Goal: Task Accomplishment & Management: Manage account settings

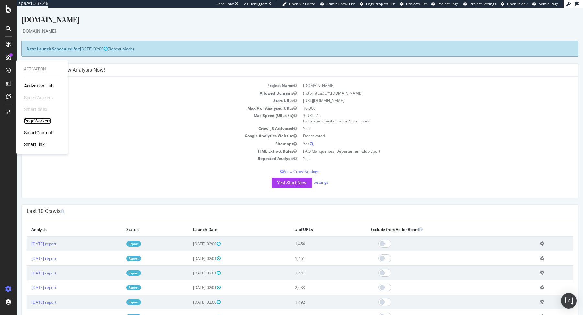
click at [49, 120] on div "PageWorkers" at bounding box center [37, 121] width 27 height 6
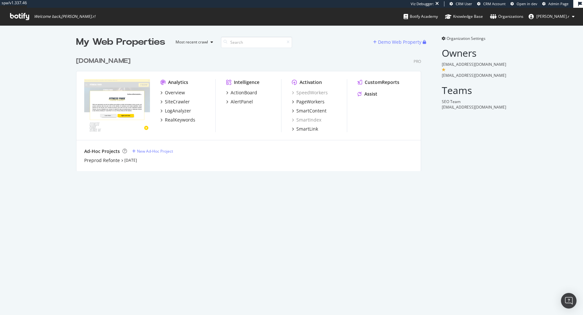
scroll to position [122, 350]
click at [110, 157] on div "Preprod Refonte" at bounding box center [102, 160] width 36 height 6
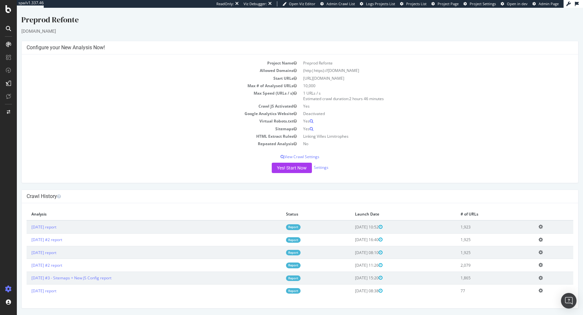
drag, startPoint x: 153, startPoint y: 132, endPoint x: 168, endPoint y: -50, distance: 182.3
click at [168, 8] on html "Preprod Refonte sitev2-prod.fitnesspark.fr × × Configure your New Analysis Now!…" at bounding box center [300, 161] width 566 height 307
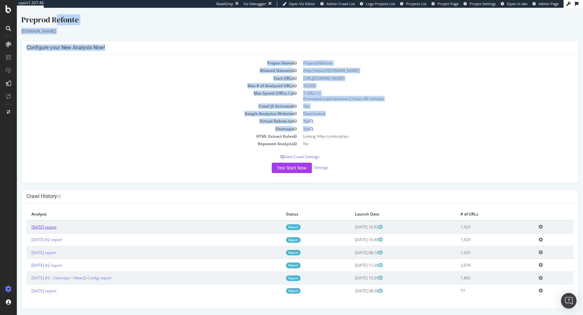
click at [56, 227] on link "2025 Sep. 23rd report" at bounding box center [43, 227] width 25 height 6
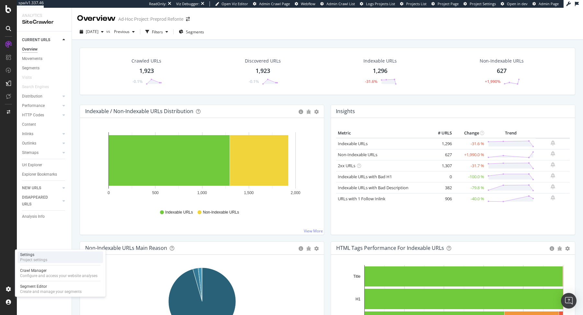
click at [53, 258] on div "Settings Project settings" at bounding box center [60, 257] width 86 height 12
click at [51, 270] on div "Crawl Manager" at bounding box center [58, 270] width 77 height 5
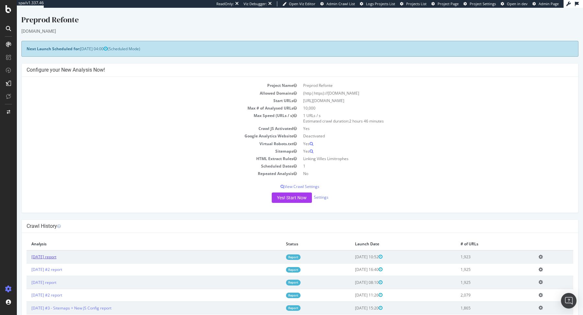
click at [56, 257] on link "2025 Sep. 23rd report" at bounding box center [43, 257] width 25 height 6
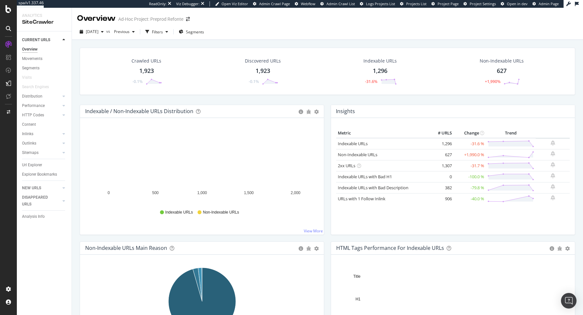
scroll to position [16, 0]
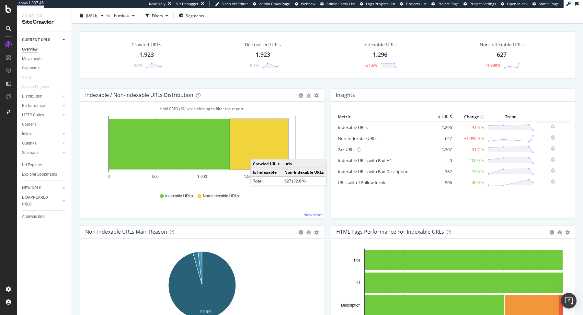
click at [257, 152] on rect "A chart." at bounding box center [259, 144] width 58 height 51
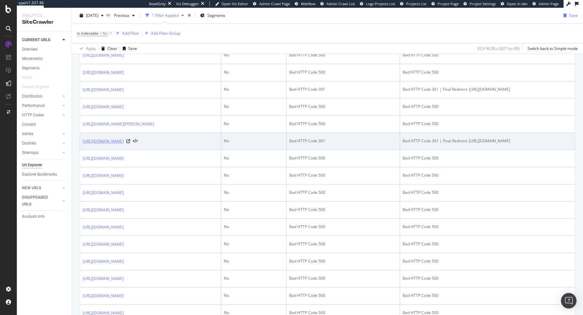
scroll to position [654, 0]
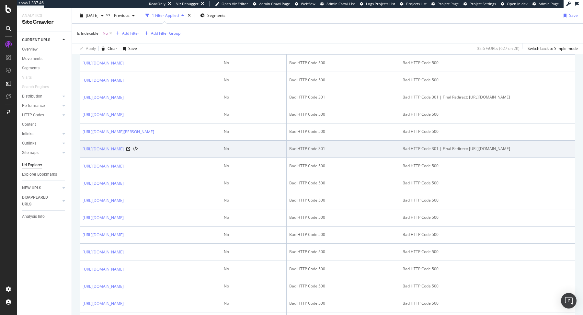
click at [124, 146] on link "https://sitev2-prod.fitnesspark.fr/node/2094" at bounding box center [103, 149] width 41 height 6
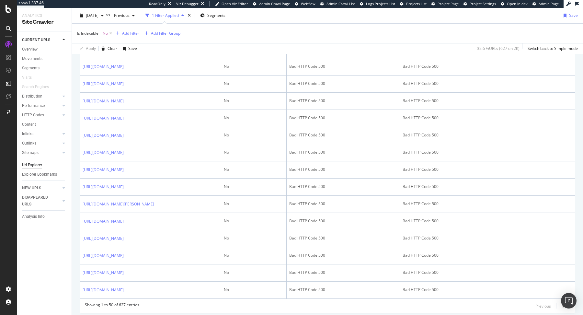
scroll to position [835, 0]
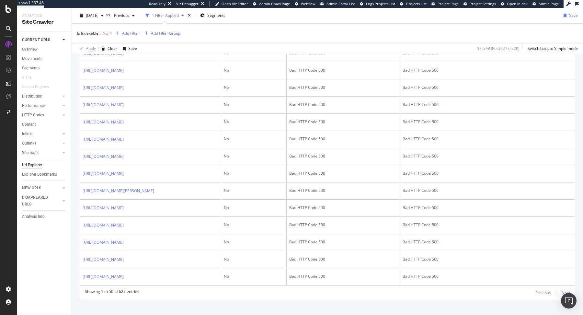
click at [566, 289] on div "Next" at bounding box center [566, 292] width 8 height 7
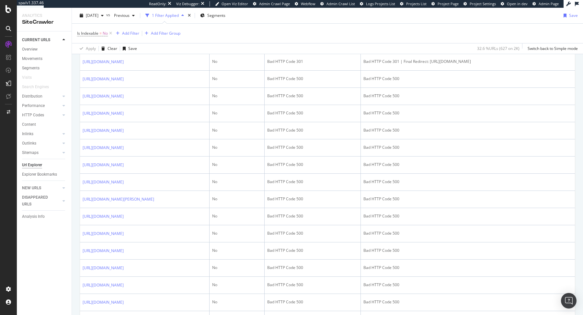
scroll to position [0, 0]
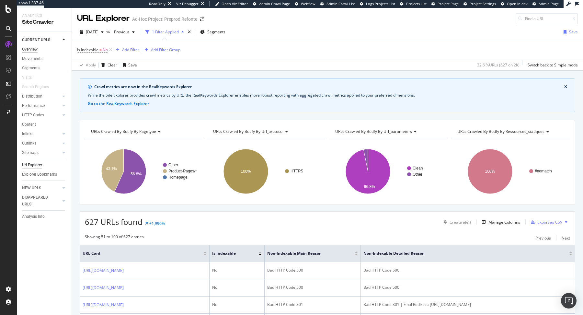
click at [33, 47] on div "Overview" at bounding box center [30, 49] width 16 height 7
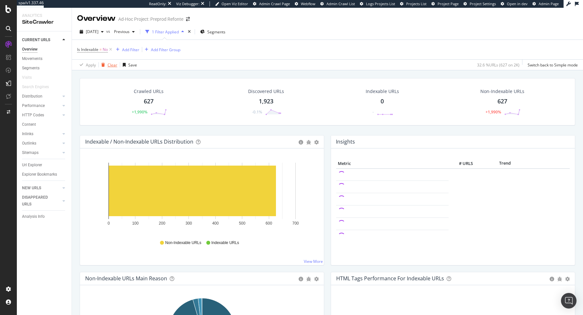
click at [112, 63] on div "Clear" at bounding box center [113, 65] width 10 height 6
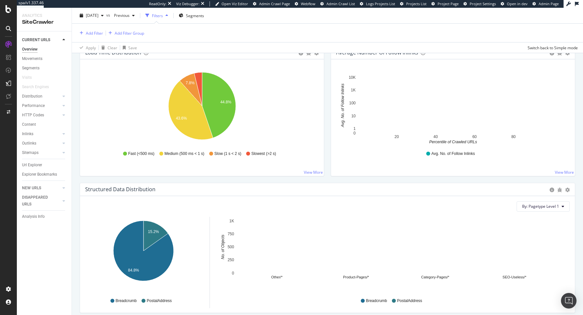
scroll to position [494, 0]
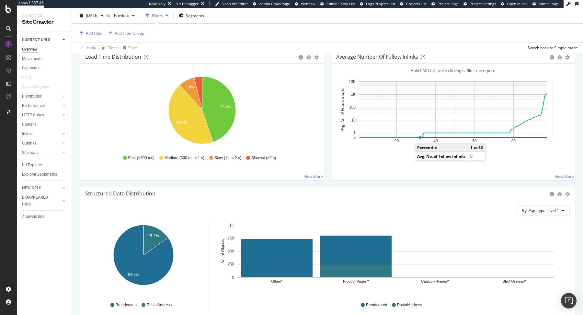
click at [421, 136] on circle "A chart." at bounding box center [419, 137] width 3 height 3
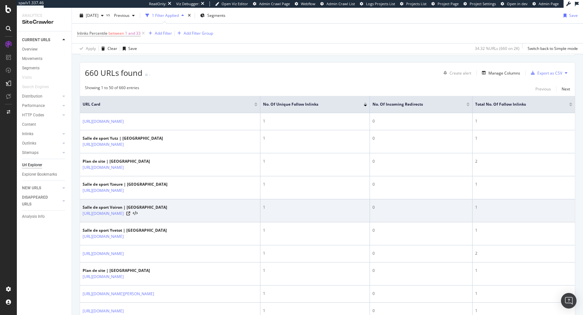
scroll to position [139, 0]
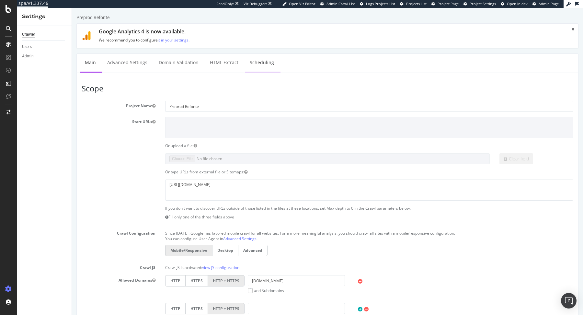
click at [245, 60] on link "Scheduling" at bounding box center [262, 63] width 34 height 18
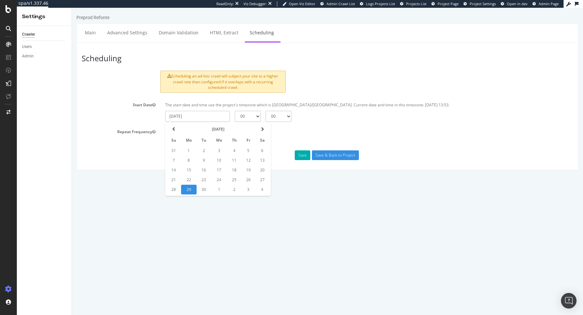
click at [215, 114] on input "2025-09-29" at bounding box center [197, 116] width 65 height 11
click at [202, 190] on td "30" at bounding box center [204, 190] width 15 height 10
type input "2025-09-30"
click at [245, 117] on select "00 01 02 03 04 05 06 07 08 09 10 11 12 13 14 15 16 17 18 19 20 21 22 23" at bounding box center [248, 116] width 26 height 11
select select "4"
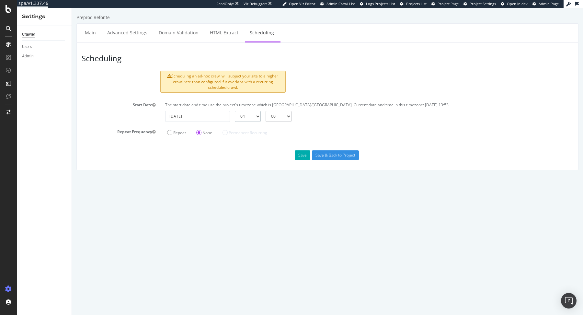
click at [235, 111] on select "00 01 02 03 04 05 06 07 08 09 10 11 12 13 14 15 16 17 18 19 20 21 22 23" at bounding box center [248, 116] width 26 height 11
click at [303, 156] on button "Save" at bounding box center [303, 155] width 16 height 10
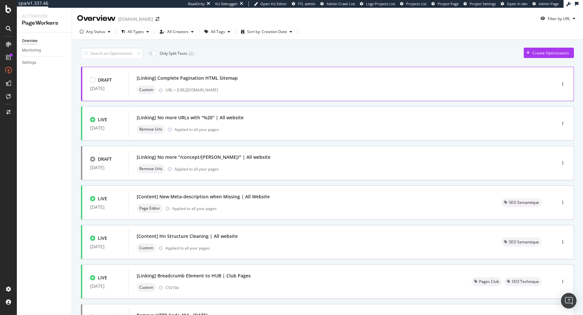
click at [317, 73] on div "[Linking] Complete Pagination HTML Sitemap Custom URL = [URL][DOMAIN_NAME]" at bounding box center [333, 84] width 408 height 26
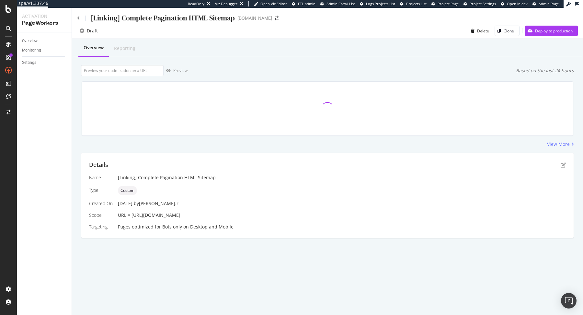
drag, startPoint x: 131, startPoint y: 215, endPoint x: 238, endPoint y: 215, distance: 107.5
click at [239, 215] on div "URL = [URL][DOMAIN_NAME]" at bounding box center [342, 215] width 448 height 6
click at [466, 165] on icon "pen-to-square" at bounding box center [563, 164] width 5 height 5
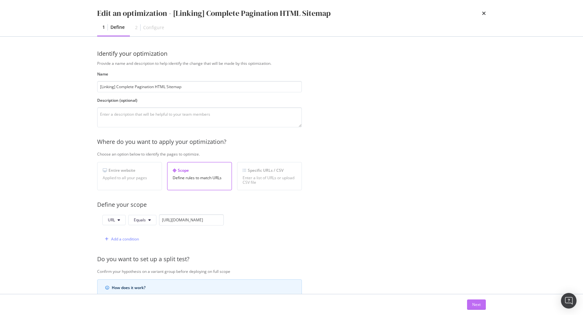
click at [466, 252] on div "Next" at bounding box center [476, 305] width 8 height 6
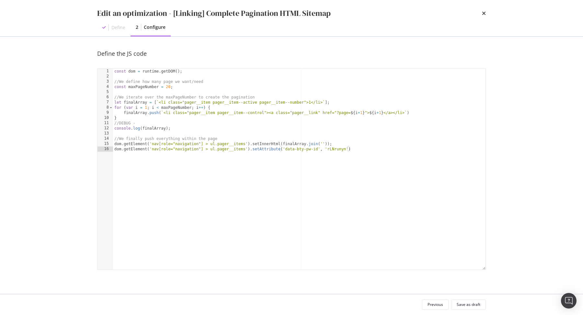
click at [396, 185] on div "const dom = runtime . getDOM ( ) ; //We define how many page we want/need const…" at bounding box center [299, 175] width 373 height 212
type textarea "dom.getElement('nav[role="navigation"] > ul.pager__items').setInnerHtml(finalAr…"
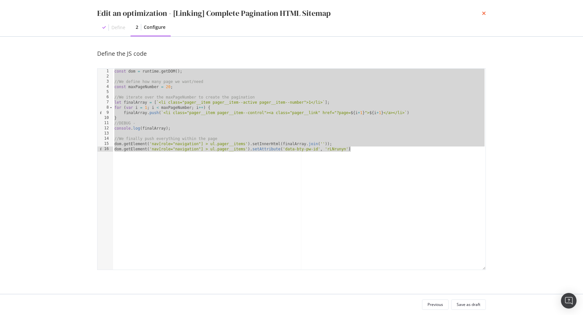
click at [466, 13] on icon "times" at bounding box center [484, 13] width 4 height 5
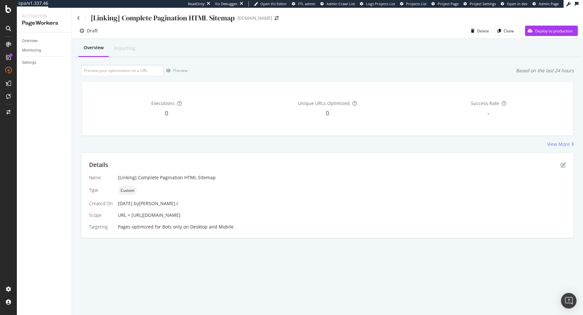
click at [76, 15] on div "[Linking] Complete Pagination HTML Sitemap [DOMAIN_NAME]" at bounding box center [327, 15] width 511 height 15
click at [79, 17] on icon at bounding box center [78, 18] width 3 height 5
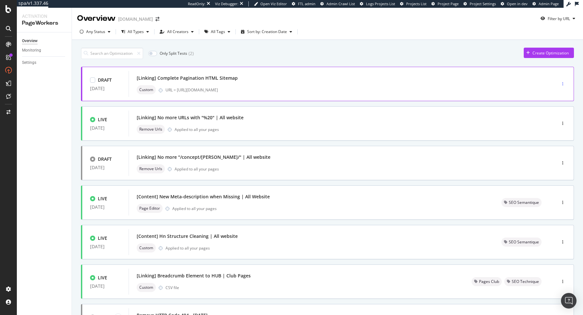
click at [466, 81] on div "button" at bounding box center [563, 84] width 6 height 10
click at [466, 89] on div "Edit Tags Clone Delete" at bounding box center [552, 112] width 33 height 46
click at [466, 97] on div "Edit" at bounding box center [552, 96] width 30 height 8
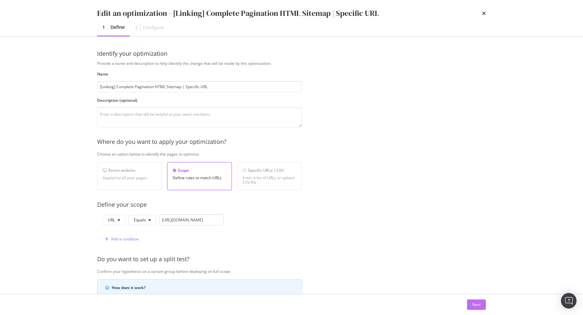
type input "[Linking] Complete Pagination HTML Sitemap | Specific URL"
click at [466, 252] on div "Next" at bounding box center [476, 305] width 8 height 6
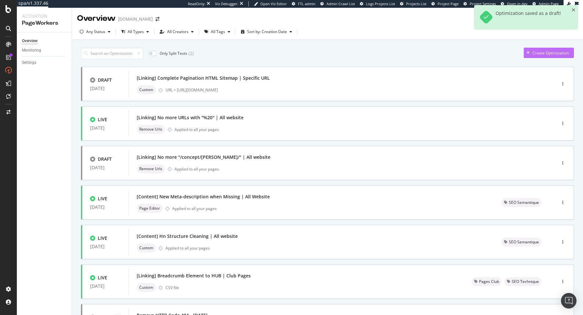
click at [466, 52] on icon "button" at bounding box center [528, 53] width 4 height 4
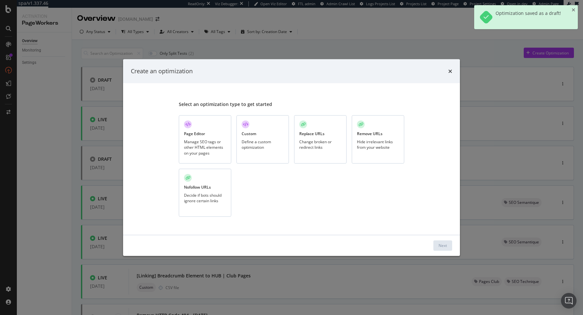
click at [246, 157] on div "Custom Define a custom optimization" at bounding box center [262, 139] width 52 height 48
click at [446, 251] on div "Next" at bounding box center [291, 245] width 337 height 21
click at [442, 246] on div "Next" at bounding box center [443, 246] width 8 height 6
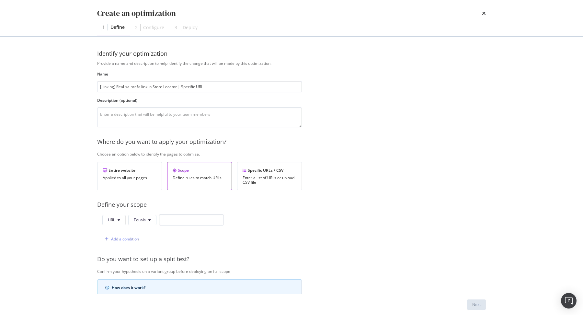
type input "[Linking] Real <a href> link in Store Locator | Specific URL"
click at [190, 218] on input "modal" at bounding box center [191, 219] width 65 height 11
paste input "https://sitev2-prod.fitnesspark.fr/club/"
click at [184, 220] on input "https://sitev2-prod.fitnesspark.fr/club/" at bounding box center [191, 219] width 65 height 11
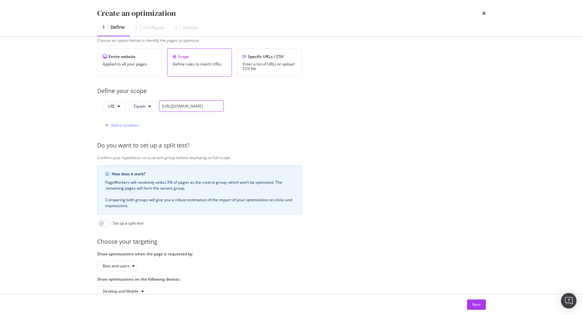
scroll to position [128, 0]
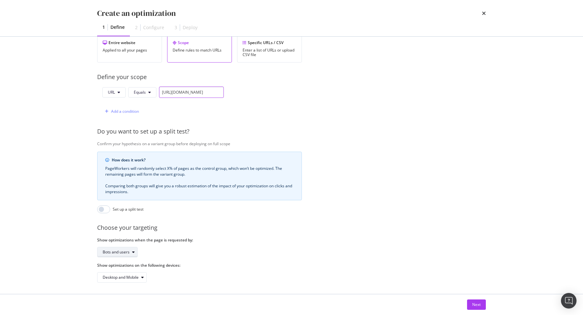
type input "https://www.fitnesspark.fr/club/"
click at [119, 247] on div "Bots and users" at bounding box center [120, 251] width 35 height 9
click at [120, 252] on div "Bots only" at bounding box center [113, 272] width 17 height 6
click at [466, 252] on div "Next" at bounding box center [476, 305] width 8 height 6
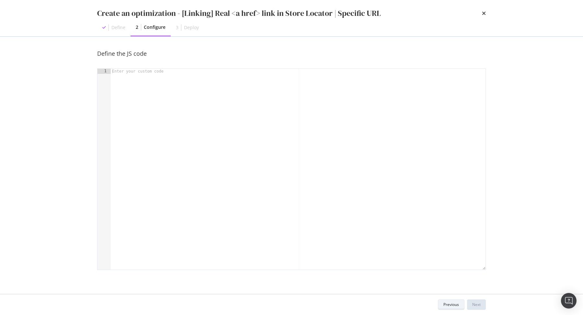
scroll to position [0, 0]
click at [313, 182] on div "modal" at bounding box center [298, 175] width 375 height 212
type textarea "const dom = runtime.getDOM();"
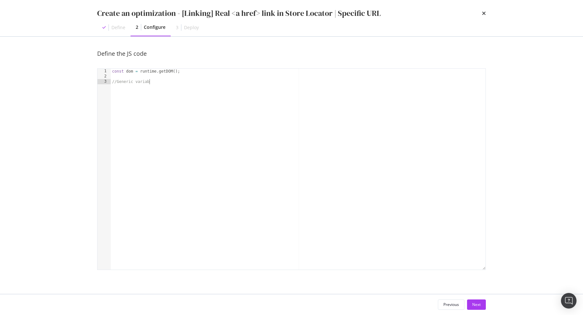
type textarea "//Generic variables"
click at [173, 86] on div "const dom = runtime . getDOM ( ) ; //Generic variables const regex = new RegExp…" at bounding box center [298, 175] width 375 height 212
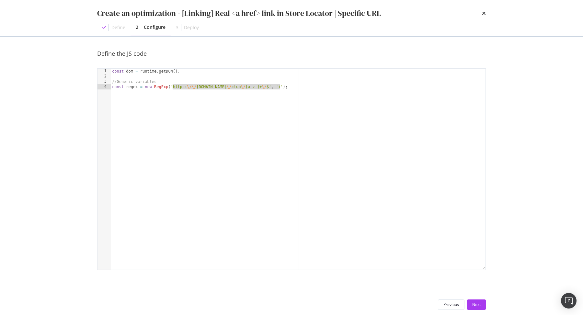
type textarea "const regex = new RegExp('https:\/\/www.fitnesspark.fr\/club\/[a-z-]+\/$', 'i');"
click at [309, 85] on div "const dom = runtime . getDOM ( ) ; //Generic variables const regex = new RegExp…" at bounding box center [298, 175] width 375 height 212
type textarea "//We find all the Gym club cards"
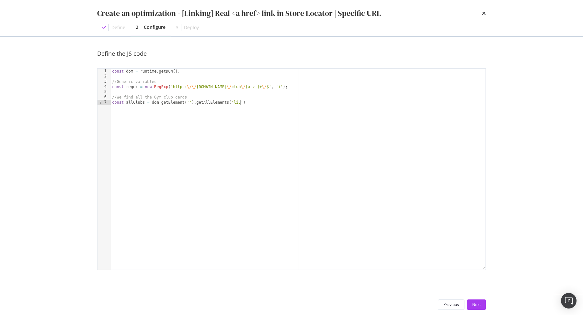
paste textarea "ResultList-item"
click at [291, 105] on div "const dom = runtime . getDOM ( ) ; //Generic variables const regex = new RegExp…" at bounding box center [298, 175] width 375 height 212
click at [189, 102] on div "const dom = runtime . getDOM ( ) ; //Generic variables const regex = new RegExp…" at bounding box center [298, 175] width 375 height 212
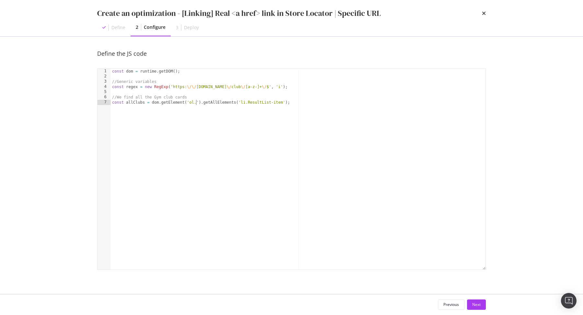
paste textarea "ResultList-item"
type textarea "const allClubs = dom.getElement('ol.ResultList').getAllElements('li.ResultList-…"
click at [212, 103] on div "const dom = runtime . getDOM ( ) ; //Generic variables const regex = new RegExp…" at bounding box center [298, 175] width 375 height 212
click at [327, 101] on div "const dom = runtime . getDOM ( ) ; //Generic variables const regex = new RegExp…" at bounding box center [298, 175] width 375 height 212
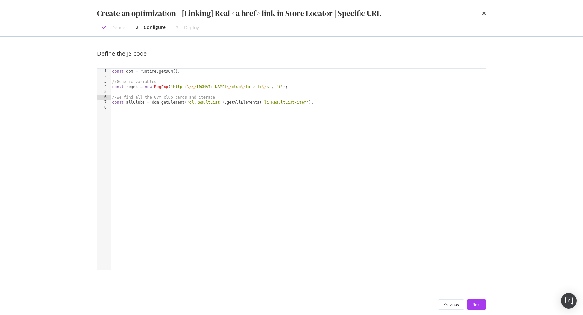
click at [137, 102] on div "const dom = runtime . getDOM ( ) ; //Generic variables const regex = new RegExp…" at bounding box center [298, 175] width 375 height 212
type textarea "const allClubs = dom.getElement('ol.ResultList').getAllElements('li.ResultList-…"
click at [137, 102] on div "const dom = runtime . getDOM ( ) ; //Generic variables const regex = new RegExp…" at bounding box center [298, 175] width 375 height 212
click at [133, 110] on div "const dom = runtime . getDOM ( ) ; //Generic variables const regex = new RegExp…" at bounding box center [298, 175] width 375 height 212
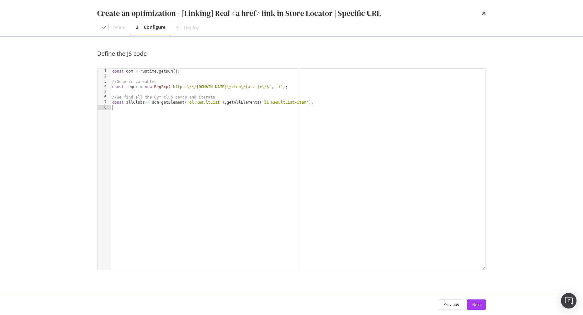
paste textarea "allClubs"
type textarea "allClubs.forEach((element) => {})"
paste textarea "Teaser-click Button Button--yellow')"
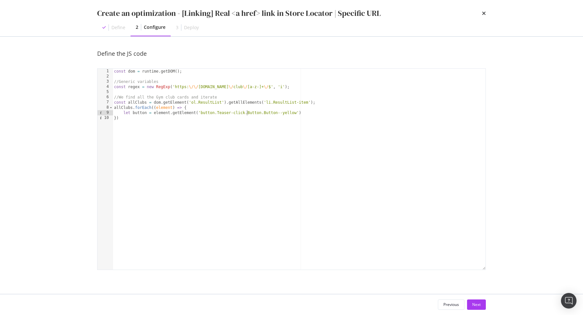
click at [296, 113] on div "const dom = runtime . getDOM ( ) ; //Generic variables const regex = new RegExp…" at bounding box center [299, 175] width 373 height 212
click at [201, 112] on div "const dom = runtime . getDOM ( ) ; //Generic variables const regex = new RegExp…" at bounding box center [299, 175] width 373 height 212
type textarea "let button = element.getElement('button.Teaser-click.Button.Button--yellow')"
click at [311, 111] on div "const dom = runtime . getDOM ( ) ; //Generic variables const regex = new RegExp…" at bounding box center [299, 175] width 373 height 212
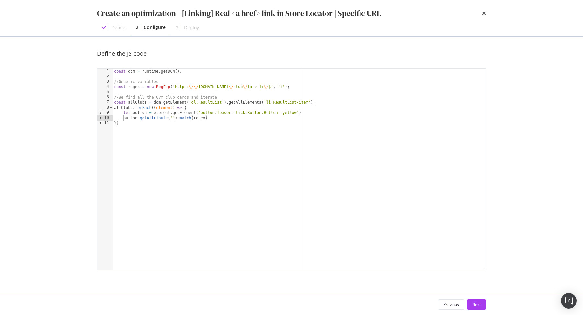
click at [124, 118] on div "const dom = runtime . getDOM ( ) ; //Generic variables const regex = new RegExp…" at bounding box center [299, 175] width 373 height 212
click at [246, 119] on div "const dom = runtime . getDOM ( ) ; //Generic variables const regex = new RegExp…" at bounding box center [299, 175] width 373 height 212
click at [206, 117] on div "const dom = runtime . getDOM ( ) ; //Generic variables const regex = new RegExp…" at bounding box center [299, 175] width 373 height 212
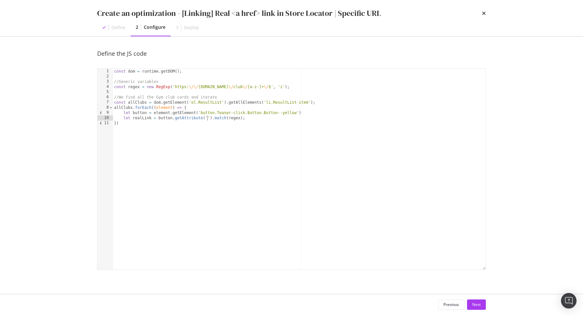
paste textarea "onclick"
click at [269, 121] on div "const dom = runtime . getDOM ( ) ; //Generic variables const regex = new RegExp…" at bounding box center [299, 175] width 373 height 212
click at [268, 119] on div "const dom = runtime . getDOM ( ) ; //Generic variables const regex = new RegExp…" at bounding box center [299, 175] width 373 height 212
type textarea "let realLink = button.getAttribute('onclick').match(regex);"
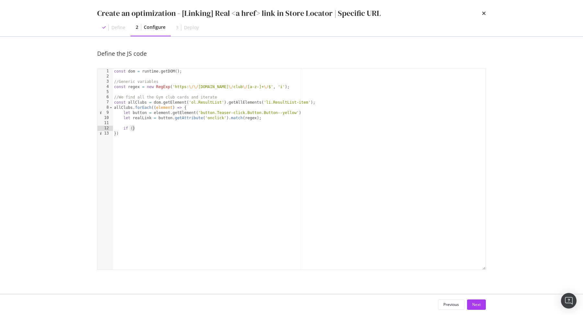
scroll to position [0, 1]
click at [142, 118] on div "const dom = runtime . getDOM ( ) ; //Generic variables const regex = new RegExp…" at bounding box center [299, 175] width 373 height 212
click at [141, 131] on div "const dom = runtime . getDOM ( ) ; //Generic variables const regex = new RegExp…" at bounding box center [299, 175] width 373 height 212
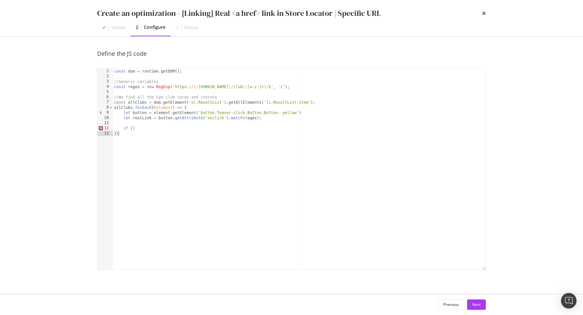
click at [141, 127] on div "const dom = runtime . getDOM ( ) ; //Generic variables const regex = new RegExp…" at bounding box center [299, 175] width 373 height 212
paste textarea "realLink"
click at [173, 118] on div "const dom = runtime . getDOM ( ) ; //Generic variables const regex = new RegExp…" at bounding box center [299, 175] width 373 height 212
click at [171, 130] on div "const dom = runtime . getDOM ( ) ; //Generic variables const regex = new RegExp…" at bounding box center [299, 175] width 373 height 212
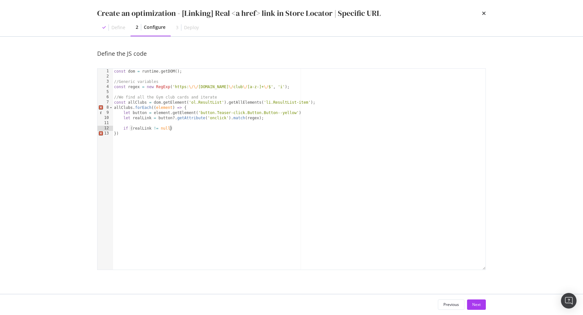
scroll to position [0, 5]
type textarea "if (realLink != null) {}"
type textarea "if (realLink != null) {"
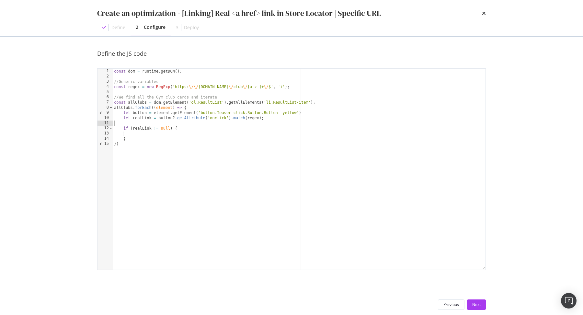
type textarea "let realLink = button?.getAttribute('onclick').match(regex);"
click at [169, 128] on div "const dom = runtime . getDOM ( ) ; //Generic variables const regex = new RegExp…" at bounding box center [299, 175] width 373 height 212
click at [189, 130] on div "const dom = runtime . getDOM ( ) ; //Generic variables const regex = new RegExp…" at bounding box center [299, 175] width 373 height 212
paste textarea "data-botify-link"
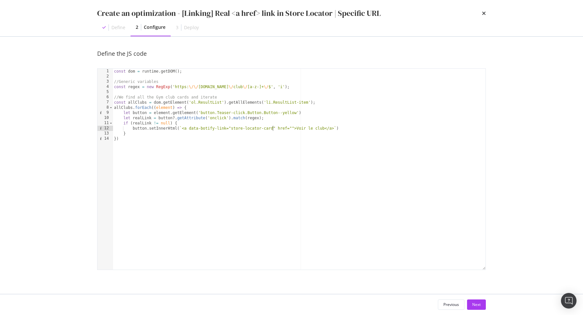
scroll to position [0, 13]
click at [292, 128] on div "const dom = runtime . getDOM ( ) ; //Generic variables const regex = new RegExp…" at bounding box center [299, 175] width 373 height 212
click at [314, 134] on div "const dom = runtime . getDOM ( ) ; //Generic variables const regex = new RegExp…" at bounding box center [299, 175] width 373 height 212
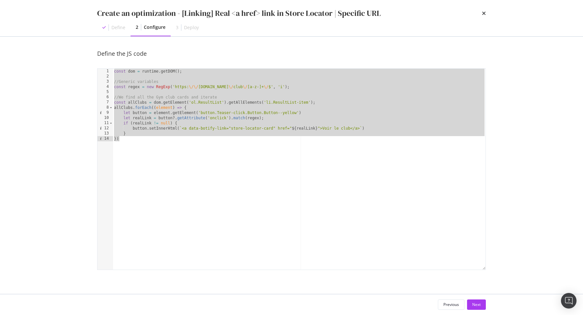
click at [236, 83] on div "const dom = runtime . getDOM ( ) ; //Generic variables const regex = new RegExp…" at bounding box center [299, 175] width 373 height 212
type textarea "//Generic variables"
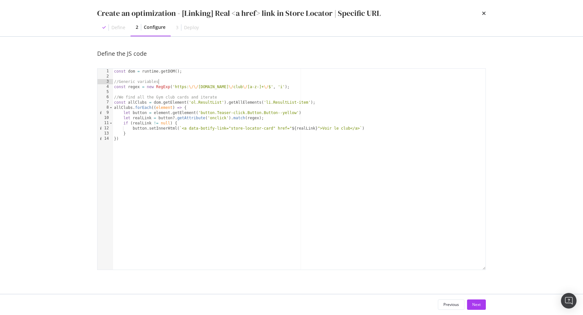
click at [214, 77] on div "const dom = runtime . getDOM ( ) ; //Generic variables const regex = new RegExp…" at bounding box center [299, 175] width 373 height 212
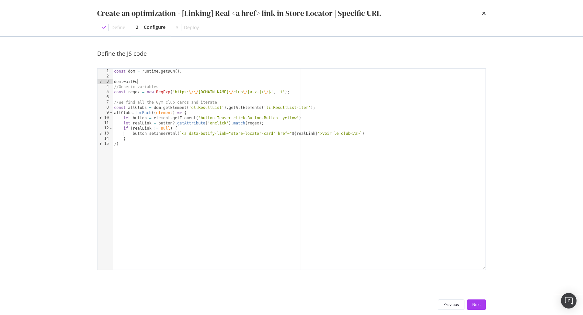
scroll to position [0, 2]
type textarea "dom.waitFor"
click at [147, 146] on div "const dom = runtime . getDOM ( ) ; //Generic variables const regex = new RegExp…" at bounding box center [299, 175] width 373 height 212
type textarea "})"
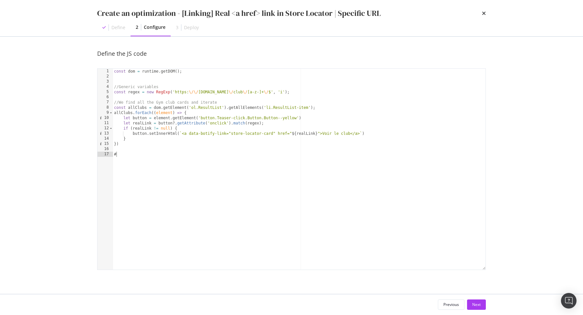
paste textarea "js-locator"
type textarea "#js-locator"
click at [130, 78] on div "const dom = runtime . getDOM ( ) ; //Generic variables const regex = new RegExp…" at bounding box center [299, 175] width 373 height 212
click at [130, 80] on div "const dom = runtime . getDOM ( ) ; //Generic variables const regex = new RegExp…" at bounding box center [299, 175] width 373 height 212
paste textarea "dom.waitFor(".some-element", { timeout: 1000 }).then(() => { /* code */ });"
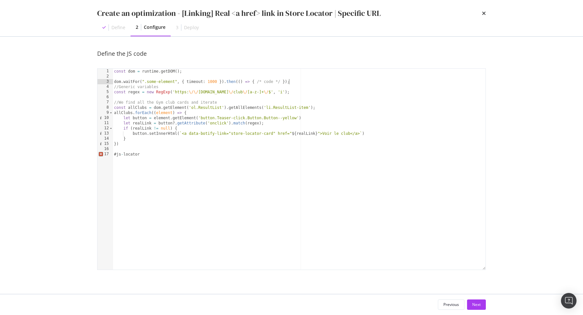
click at [143, 156] on div "const dom = runtime . getDOM ( ) ; dom . waitFor ( ".some-element" , { timeout …" at bounding box center [299, 175] width 373 height 212
type textarea "#js-locator"
click at [175, 79] on div "const dom = runtime . getDOM ( ) ; dom . waitFor ( ".some-element" , { timeout …" at bounding box center [299, 175] width 373 height 212
click at [145, 80] on div "const dom = runtime . getDOM ( ) ; dom . waitFor ( ".some-element" , { timeout …" at bounding box center [299, 175] width 373 height 212
paste textarea "#js-locator"
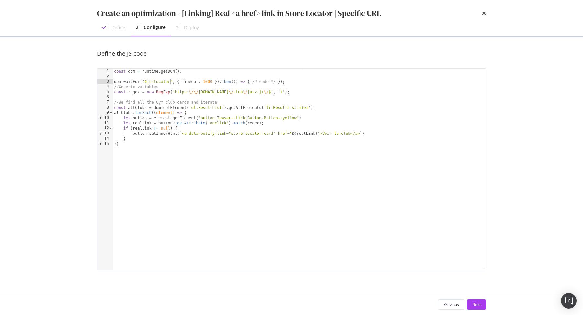
click at [207, 81] on div "const dom = runtime . getDOM ( ) ; dom . waitFor ( "#js-locator" , { timeout : …" at bounding box center [299, 175] width 373 height 212
drag, startPoint x: 252, startPoint y: 81, endPoint x: 276, endPoint y: 80, distance: 24.3
click at [276, 80] on div "const dom = runtime . getDOM ( ) ; dom . waitFor ( "#js-locator" , { timeout : …" at bounding box center [299, 175] width 373 height 212
type textarea "dom.waitFor("#js-locator", { timeout: 2000 }).then(() => {});"
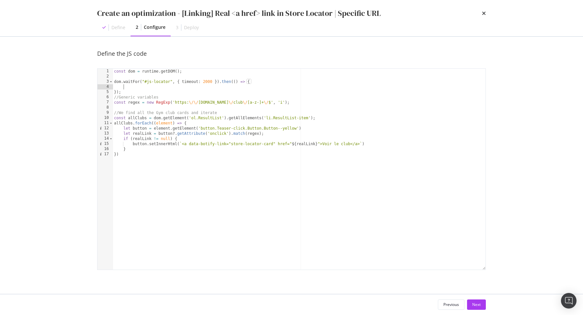
scroll to position [0, 0]
click at [127, 154] on div "const dom = runtime . getDOM ( ) ; dom . waitFor ( "#js-locator" , { timeout : …" at bounding box center [299, 175] width 373 height 212
click at [113, 97] on div "const dom = runtime . getDOM ( ) ; dom . waitFor ( "#js-locator" , { timeout : …" at bounding box center [299, 175] width 373 height 212
type textarea "//Generic variables const regex = new RegExp('https:\/\/www.fitnesspark.fr\/clu…"
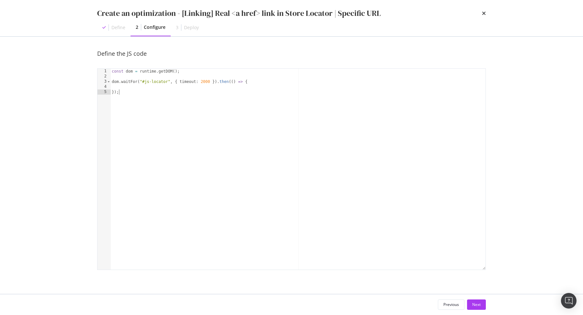
type textarea "})"
type textarea "dom.waitFor("#js-locator", { timeout: 2000 }).then(() => {"
paste textarea "})"
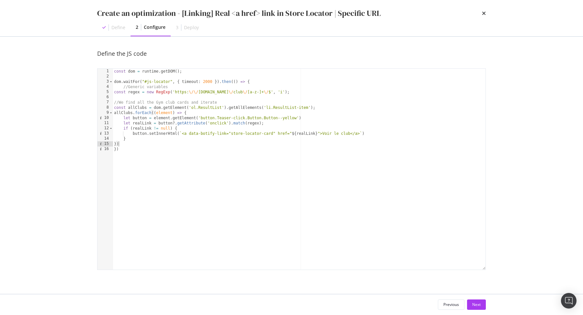
click at [115, 91] on div "const dom = runtime . getDOM ( ) ; dom . waitFor ( "#js-locator" , { timeout : …" at bounding box center [299, 175] width 373 height 212
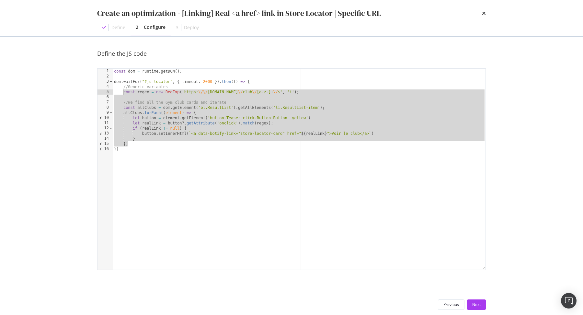
click at [141, 103] on div "const dom = runtime . getDOM ( ) ; dom . waitFor ( "#js-locator" , { timeout : …" at bounding box center [299, 175] width 373 height 212
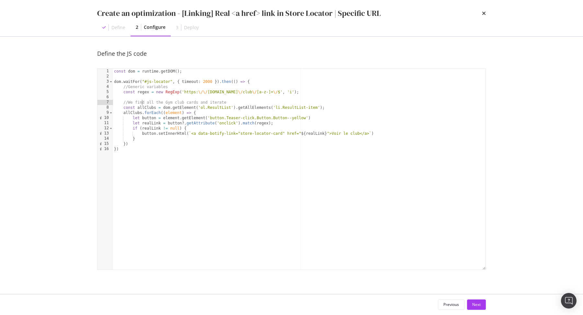
click at [157, 137] on div "const dom = runtime . getDOM ( ) ; dom . waitFor ( "#js-locator" , { timeout : …" at bounding box center [299, 175] width 373 height 212
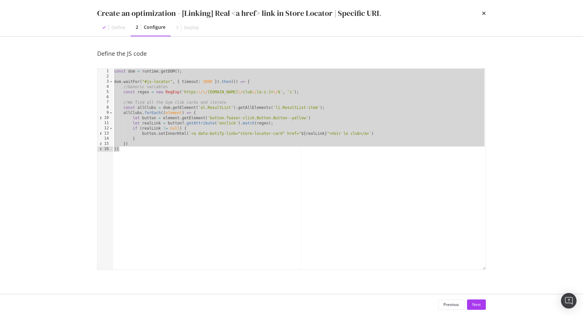
click at [196, 136] on div "const dom = runtime . getDOM ( ) ; dom . waitFor ( "#js-locator" , { timeout : …" at bounding box center [299, 175] width 373 height 212
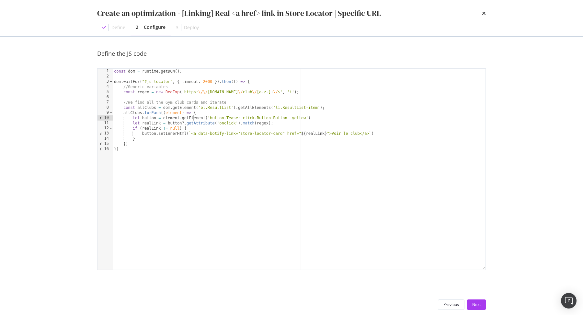
click at [194, 119] on div "const dom = runtime . getDOM ( ) ; dom . waitFor ( "#js-locator" , { timeout : …" at bounding box center [299, 175] width 373 height 212
type textarea "let button = element.getElement('button.Teaser-click.Button.Button--yellow')"
click at [194, 119] on div "const dom = runtime . getDOM ( ) ; dom . waitFor ( "#js-locator" , { timeout : …" at bounding box center [299, 175] width 373 height 212
click at [383, 80] on span "+" at bounding box center [384, 82] width 6 height 6
click at [394, 86] on input "modal" at bounding box center [415, 83] width 70 height 8
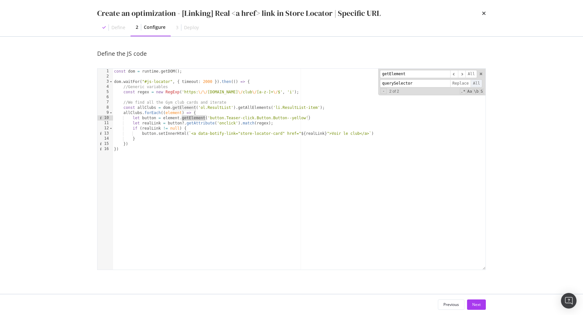
type input "querySelector"
click at [466, 85] on span "All" at bounding box center [477, 83] width 12 height 8
click at [421, 75] on input "getElement" at bounding box center [415, 74] width 70 height 8
click at [391, 74] on input "getElement" at bounding box center [415, 74] width 70 height 8
click at [432, 74] on input "getAllElement" at bounding box center [415, 74] width 70 height 8
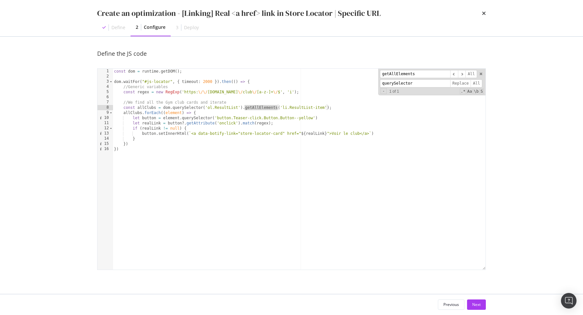
type input "getAllElements"
click at [428, 81] on input "querySelector" at bounding box center [415, 83] width 70 height 8
type input "querySelectorAll"
click at [459, 83] on span "Replace" at bounding box center [460, 83] width 21 height 8
type textarea "const allClubs = dom.querySelector('ol.ResultList').querySelectorAll('li.Result…"
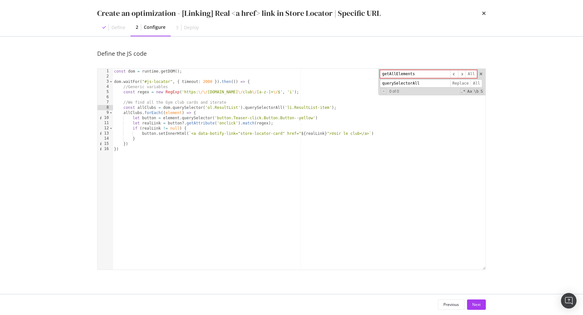
click at [281, 110] on div "const dom = runtime . getDOM ( ) ; dom . waitFor ( "#js-locator" , { timeout : …" at bounding box center [299, 175] width 373 height 212
click at [410, 77] on input "getAllElements" at bounding box center [415, 74] width 70 height 8
type input "dom"
click at [429, 82] on input "querySelectorAll" at bounding box center [415, 83] width 70 height 8
type input "document"
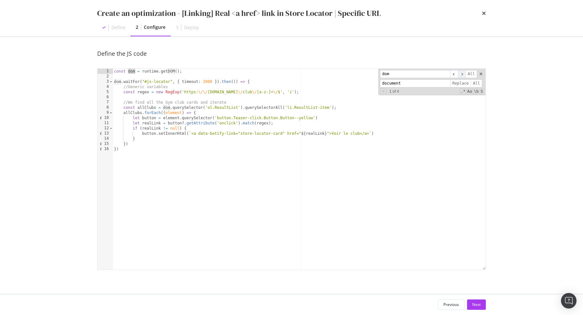
click at [462, 75] on span "​" at bounding box center [462, 74] width 8 height 8
click at [464, 73] on span "​" at bounding box center [462, 74] width 8 height 8
click at [462, 76] on span "​" at bounding box center [462, 74] width 8 height 8
click at [463, 83] on span "Replace" at bounding box center [460, 83] width 21 height 8
click at [124, 88] on div "const dom = runtime . getDOM ( ) ; dom . waitFor ( "#js-locator" , { timeout : …" at bounding box center [299, 175] width 373 height 212
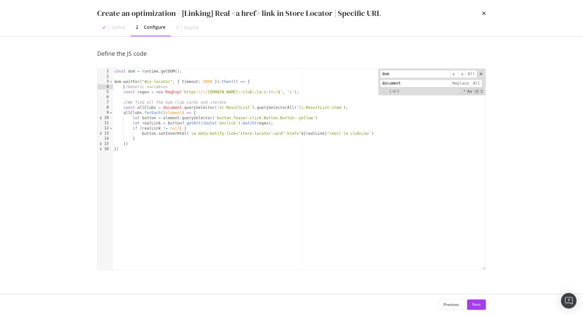
click at [135, 142] on div "const dom = runtime . getDOM ( ) ; dom . waitFor ( "#js-locator" , { timeout : …" at bounding box center [299, 175] width 373 height 212
click at [212, 150] on div "const dom = runtime . getDOM ( ) ; dom . waitFor ( "#js-locator" , { timeout : …" at bounding box center [299, 175] width 373 height 212
drag, startPoint x: 219, startPoint y: 108, endPoint x: 250, endPoint y: 108, distance: 30.4
click at [250, 108] on div "const dom = runtime . getDOM ( ) ; dom . waitFor ( "#js-locator" , { timeout : …" at bounding box center [299, 175] width 373 height 212
click at [252, 127] on div "const dom = runtime . getDOM ( ) ; dom . waitFor ( "#js-locator" , { timeout : …" at bounding box center [299, 175] width 373 height 212
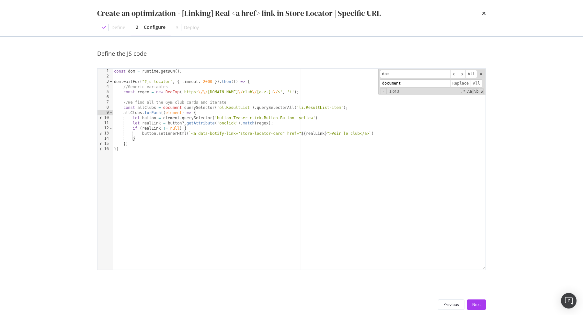
click at [227, 112] on div "const dom = runtime . getDOM ( ) ; dom . waitFor ( "#js-locator" , { timeout : …" at bounding box center [299, 175] width 373 height 212
click at [373, 101] on div "const dom = runtime . getDOM ( ) ; dom . waitFor ( "#js-locator" , { timeout : …" at bounding box center [299, 175] width 373 height 212
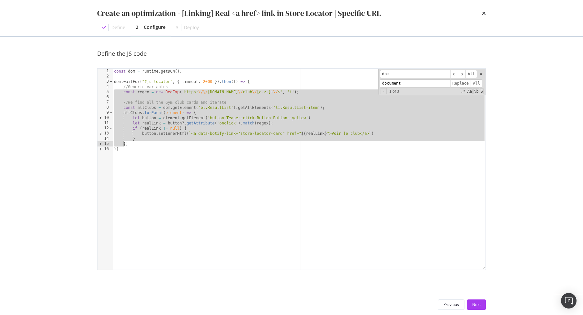
click at [373, 101] on div "const dom = runtime . getDOM ( ) ; dom . waitFor ( "#js-locator" , { timeout : …" at bounding box center [299, 175] width 373 height 212
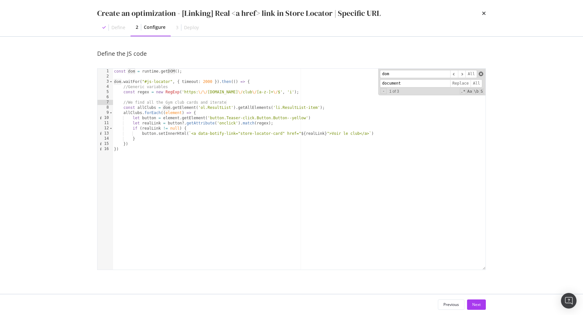
click at [466, 72] on span "modal" at bounding box center [481, 74] width 5 height 5
click at [370, 94] on div "const dom = runtime . getDOM ( ) ; dom . waitFor ( "#js-locator" , { timeout : …" at bounding box center [299, 175] width 373 height 212
type textarea "}) })"
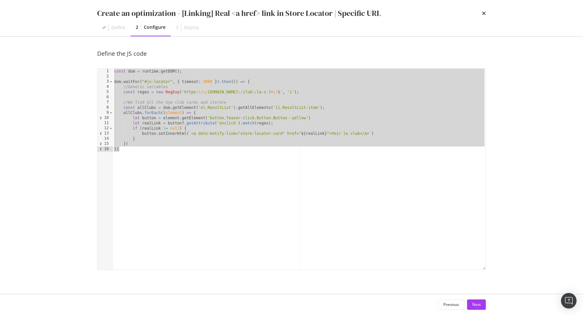
click at [182, 75] on div "const dom = runtime . getDOM ( ) ; dom . waitFor ( "#js-locator" , { timeout : …" at bounding box center [299, 175] width 373 height 212
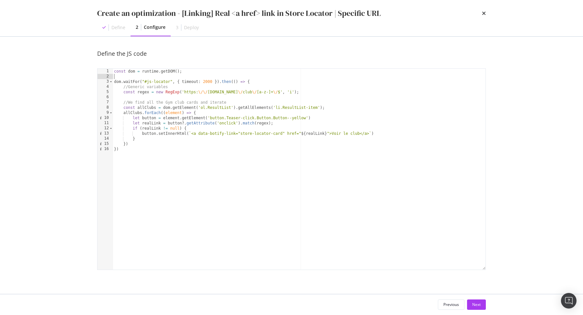
click at [255, 83] on div "const dom = runtime . getDOM ( ) ; dom . waitFor ( "#js-locator" , { timeout : …" at bounding box center [299, 175] width 373 height 212
type textarea "dom.waitFor("#js-locator", { timeout: 2000 }).then(() => {"
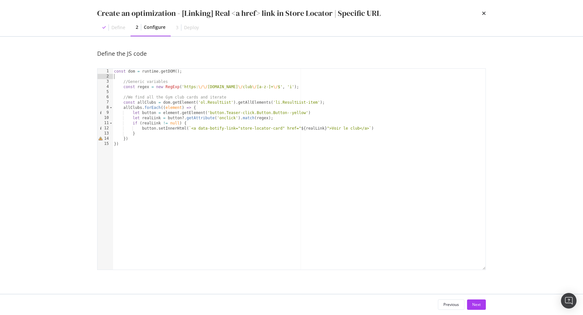
type textarea "const dom = runtime.getDOM();"
click at [132, 136] on div "const dom = runtime . getDOM ( ) ; //Generic variables const regex = new RegExp…" at bounding box center [299, 175] width 373 height 212
type textarea "})"
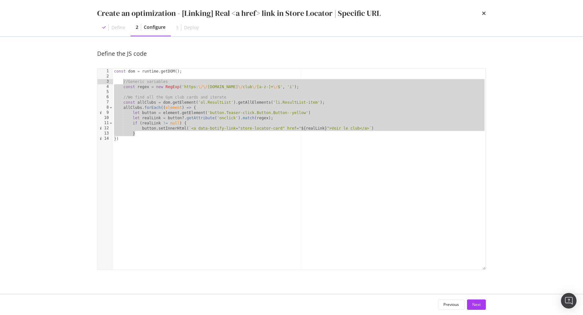
click at [124, 82] on div "const dom = runtime . getDOM ( ) ; //Generic variables const regex = new RegExp…" at bounding box center [299, 175] width 373 height 212
type textarea "//Generic variables const regex = new RegExp('https:\/\/www.fitnesspark.fr\/clu…"
click at [129, 90] on div "const dom = runtime . getDOM ( ) ; //Generic variables const regex = new RegExp…" at bounding box center [299, 175] width 373 height 212
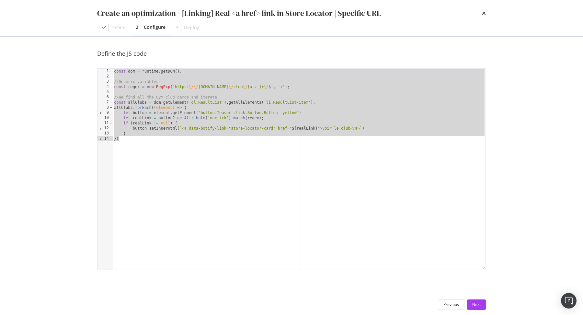
click at [185, 131] on div "const dom = runtime . getDOM ( ) ; //Generic variables const regex = new RegExp…" at bounding box center [299, 175] width 373 height 212
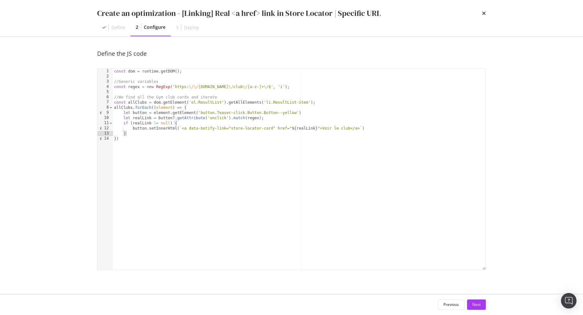
click at [143, 119] on div "const dom = runtime . getDOM ( ) ; //Generic variables const regex = new RegExp…" at bounding box center [299, 175] width 373 height 212
type textarea "let realLink = button?.getAttribute('onclick').match(regex);"
click at [143, 119] on div "const dom = runtime . getDOM ( ) ; //Generic variables const regex = new RegExp…" at bounding box center [299, 175] width 373 height 212
click at [291, 119] on div "const dom = runtime . getDOM ( ) ; //Generic variables const regex = new RegExp…" at bounding box center [299, 175] width 373 height 212
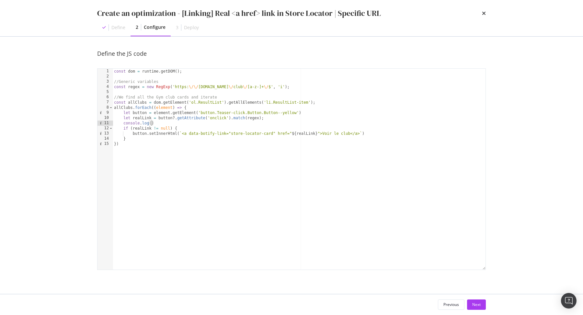
paste textarea "realLink)"
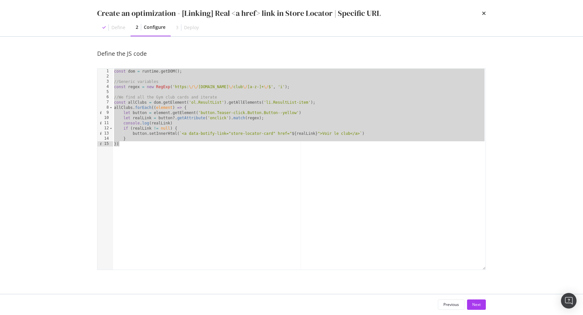
scroll to position [0, 0]
click at [190, 125] on div "const dom = runtime . getDOM ( ) ; //Generic variables const regex = new RegExp…" at bounding box center [299, 175] width 373 height 212
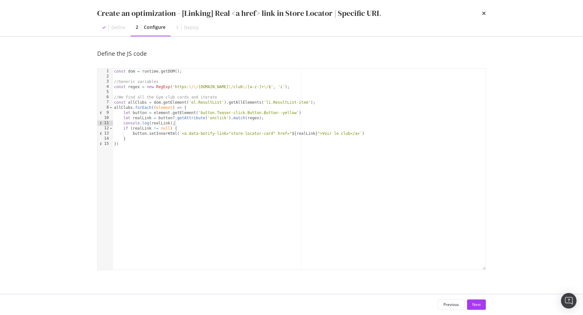
scroll to position [0, 5]
click at [175, 118] on div "const dom = runtime . getDOM ( ) ; //Generic variables const regex = new RegExp…" at bounding box center [299, 175] width 373 height 212
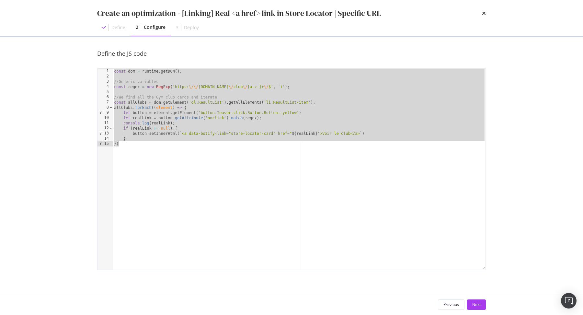
scroll to position [0, 0]
type textarea "} })"
click at [195, 93] on div "const dom = runtime . getDOM ( ) ; //Generic variables const regex = new RegExp…" at bounding box center [299, 175] width 373 height 212
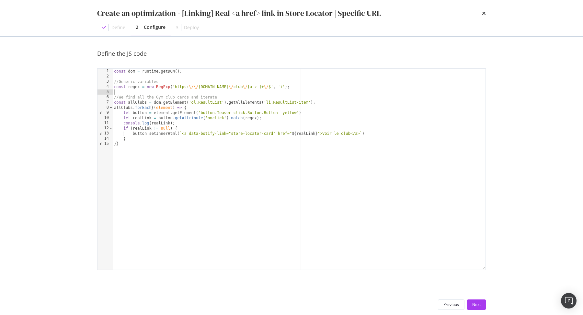
scroll to position [0, 0]
click at [229, 119] on div "const dom = runtime . getDOM ( ) ; //Generic variables const regex = new RegExp…" at bounding box center [299, 175] width 373 height 212
click at [258, 118] on div "const dom = runtime . getDOM ( ) ; //Generic variables const regex = new RegExp…" at bounding box center [299, 175] width 373 height 212
click at [190, 125] on div "const dom = runtime . getDOM ( ) ; //Generic variables const regex = new RegExp…" at bounding box center [299, 175] width 373 height 212
paste textarea ".match(regex)"
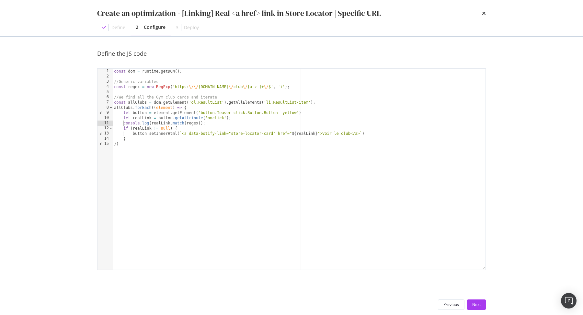
type textarea "console.log(realLink.match(regex));"
paste textarea "console.log(realLink.match(regex));"
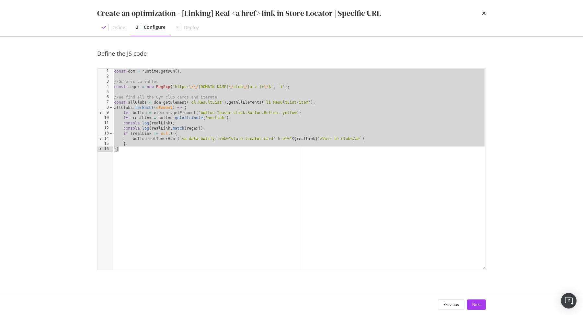
click at [250, 88] on div "const dom = runtime . getDOM ( ) ; //Generic variables const regex = new RegExp…" at bounding box center [299, 175] width 373 height 212
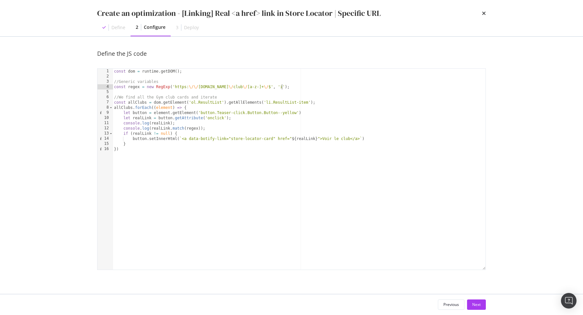
click at [282, 86] on div "const dom = runtime . getDOM ( ) ; //Generic variables const regex = new RegExp…" at bounding box center [299, 175] width 373 height 212
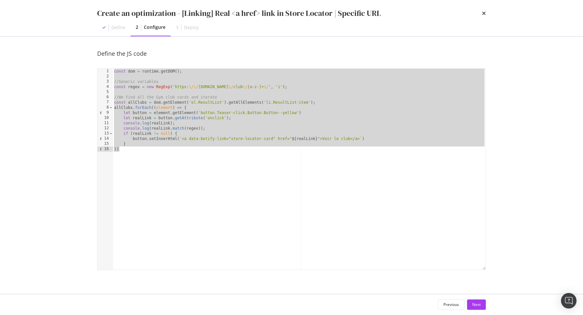
click at [208, 124] on div "const dom = runtime . getDOM ( ) ; //Generic variables const regex = new RegExp…" at bounding box center [299, 175] width 373 height 212
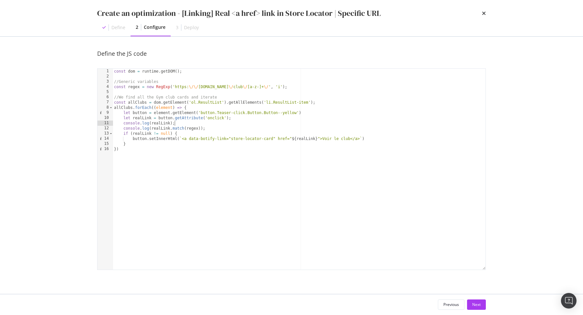
click at [171, 127] on div "const dom = runtime . getDOM ( ) ; //Generic variables const regex = new RegExp…" at bounding box center [299, 175] width 373 height 212
click at [200, 127] on div "const dom = runtime . getDOM ( ) ; //Generic variables const regex = new RegExp…" at bounding box center [299, 175] width 373 height 212
click at [238, 118] on div "const dom = runtime . getDOM ( ) ; //Generic variables const regex = new RegExp…" at bounding box center [299, 175] width 373 height 212
paste textarea ".match(regex)"
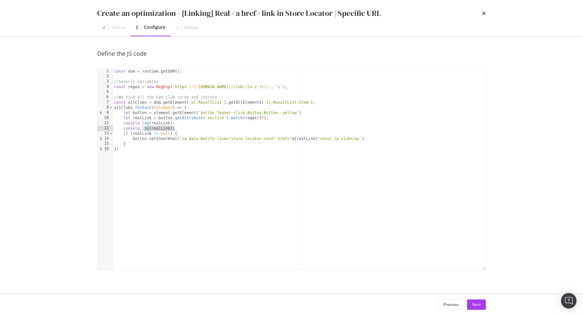
drag, startPoint x: 188, startPoint y: 128, endPoint x: 105, endPoint y: 120, distance: 83.5
click at [105, 120] on div "let realLink = button.getAttribute('onclick').match(regex)[0]; 1 2 3 4 5 6 7 8 …" at bounding box center [291, 168] width 389 height 201
type textarea "console.log(realLink); console.log(realLink);"
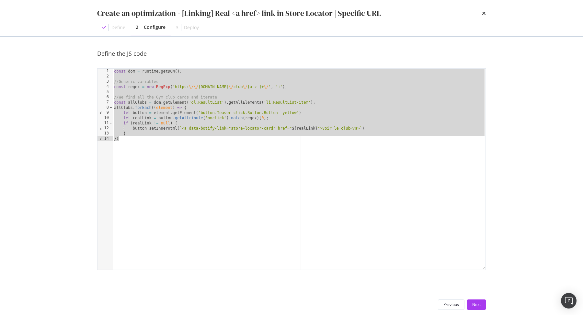
click at [246, 120] on div "const dom = runtime . getDOM ( ) ; //Generic variables const regex = new RegExp…" at bounding box center [299, 175] width 373 height 212
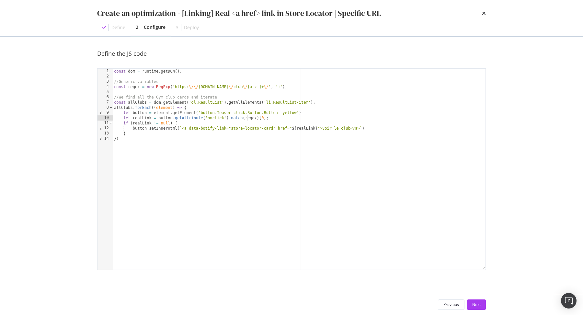
click at [266, 119] on div "const dom = runtime . getDOM ( ) ; //Generic variables const regex = new RegExp…" at bounding box center [299, 175] width 373 height 212
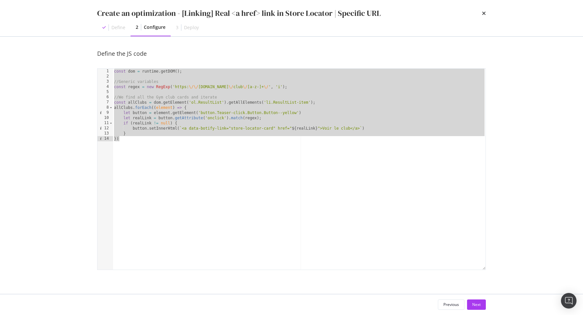
click at [239, 116] on div "const dom = runtime . getDOM ( ) ; //Generic variables const regex = new RegExp…" at bounding box center [299, 175] width 373 height 212
type textarea "let realLink = button.getAttribute('onclick').match(regex);"
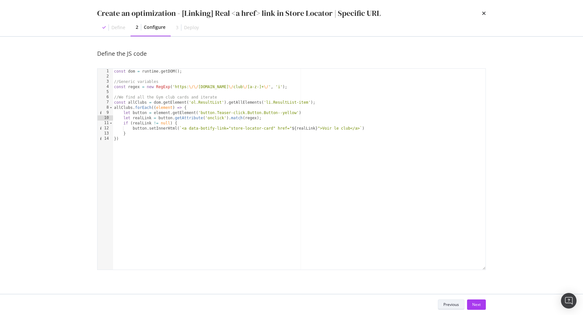
click at [452, 252] on div "Previous" at bounding box center [451, 305] width 16 height 6
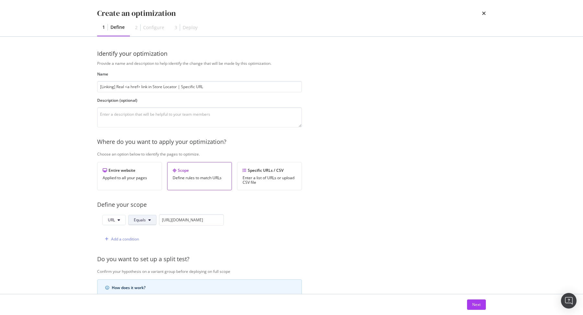
click at [131, 221] on button "Equals" at bounding box center [142, 220] width 28 height 10
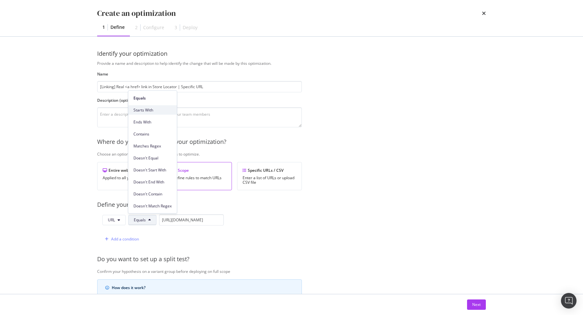
click at [156, 110] on span "Starts With" at bounding box center [152, 110] width 38 height 6
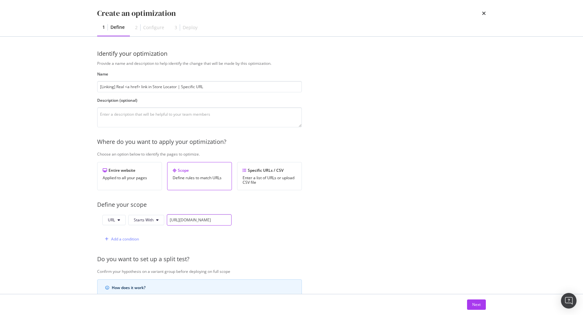
click at [192, 220] on input "https://www.fitnesspark.fr/club/" at bounding box center [199, 219] width 65 height 11
paste input "lesclubs.fitnesspark.fr/search"
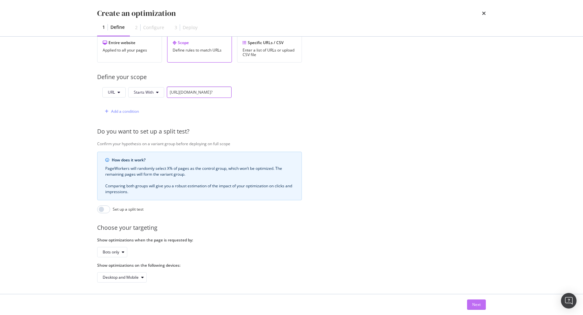
type input "https://lesclubs.fitnesspark.fr/search?"
click at [466, 252] on div "Next" at bounding box center [476, 305] width 8 height 6
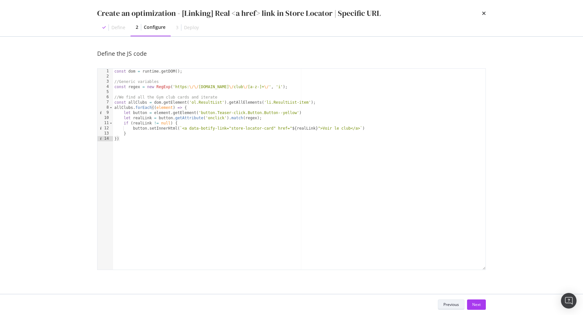
click at [466, 252] on div "Next" at bounding box center [476, 305] width 8 height 6
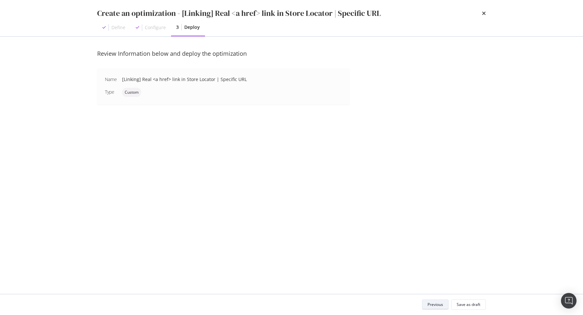
click at [466, 252] on div "Save as draft" at bounding box center [469, 305] width 24 height 6
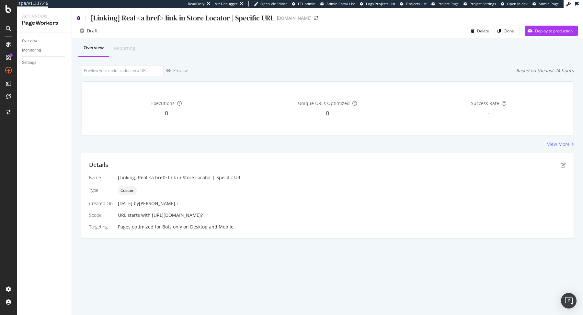
click at [79, 18] on icon at bounding box center [78, 18] width 3 height 5
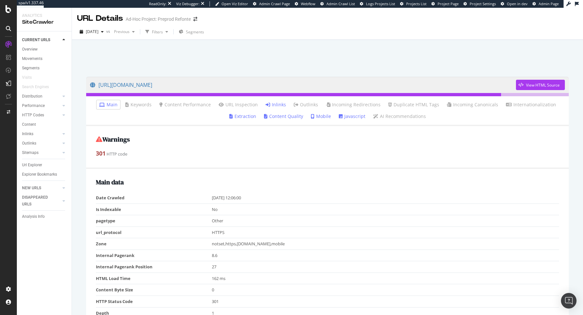
click at [272, 107] on link "Inlinks" at bounding box center [276, 104] width 20 height 6
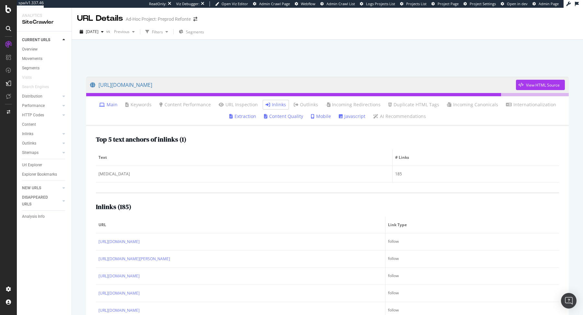
click at [116, 106] on link "Main" at bounding box center [108, 104] width 18 height 6
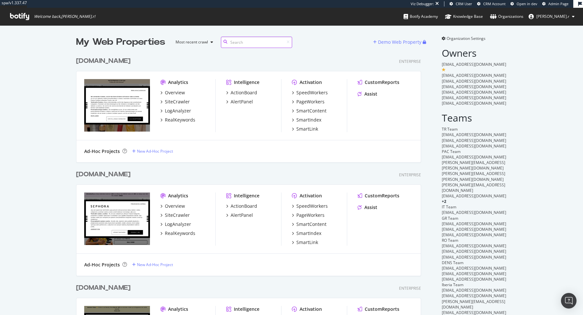
scroll to position [1569, 350]
click at [328, 39] on div "My Web Properties Most recent crawl" at bounding box center [224, 42] width 297 height 13
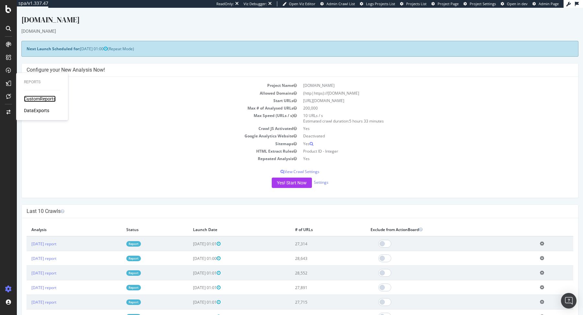
click at [41, 97] on div "CustomReports" at bounding box center [40, 99] width 32 height 6
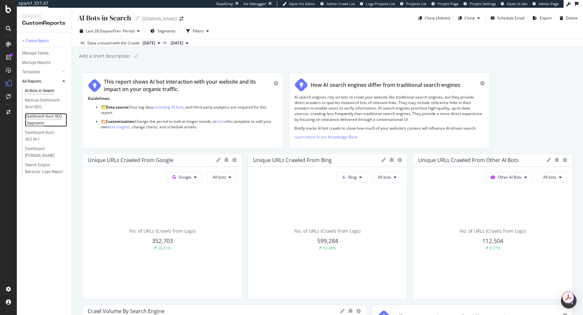
click at [38, 117] on div "Dashboard Suivi SEO - Segments" at bounding box center [44, 120] width 38 height 14
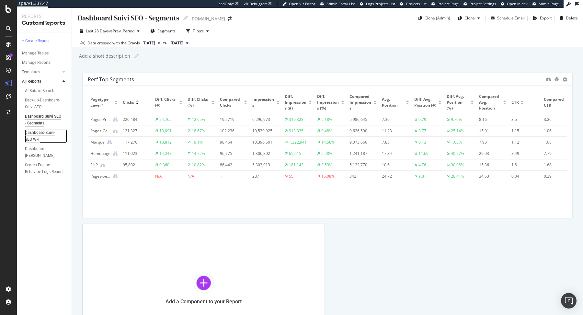
click at [55, 131] on div "Dashboard-Suivi-SEO W-1" at bounding box center [43, 136] width 37 height 14
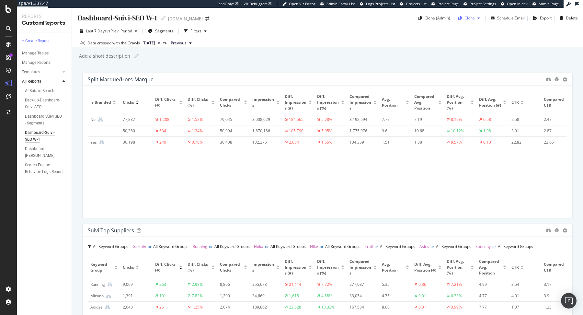
click at [474, 18] on div "Clone" at bounding box center [469, 18] width 10 height 6
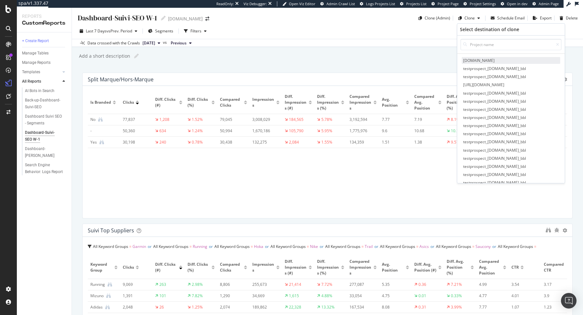
click at [475, 59] on span "irun.fr" at bounding box center [511, 60] width 98 height 7
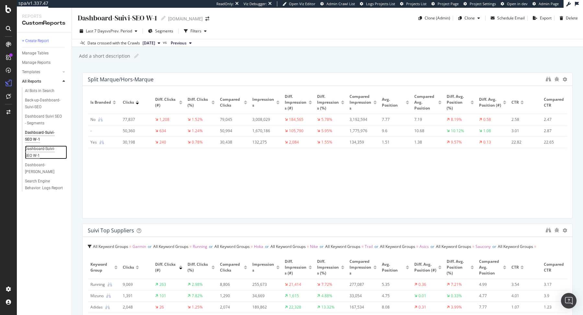
click at [48, 149] on div "Dashboard-Suivi-SEO W-1" at bounding box center [43, 152] width 37 height 14
click at [161, 18] on icon at bounding box center [163, 18] width 5 height 5
click at [144, 20] on input "Dashboard-Suivi-SEO W-1" at bounding box center [117, 17] width 81 height 9
click at [130, 19] on input "Dashboard-Suivi-SEO W-1" at bounding box center [117, 17] width 81 height 9
type input "Dashboard-Suivi PDP W-1"
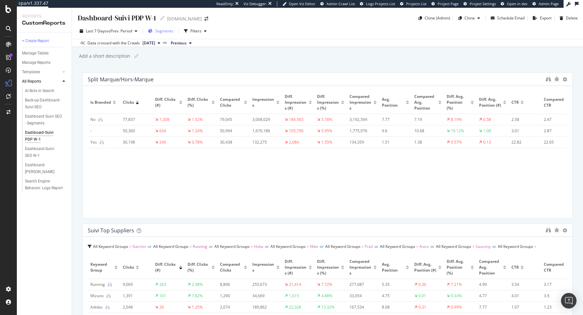
click at [167, 26] on button "Segments" at bounding box center [160, 31] width 30 height 10
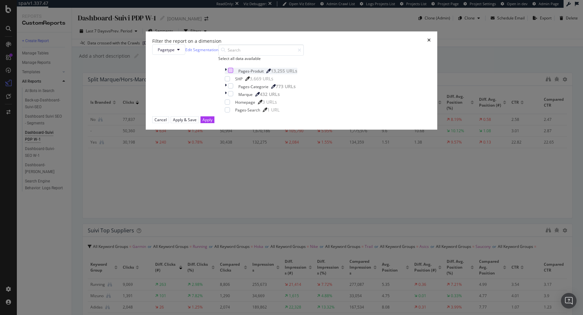
click at [233, 73] on div "modal" at bounding box center [230, 70] width 5 height 5
click at [197, 122] on div "Apply & Save" at bounding box center [185, 120] width 24 height 6
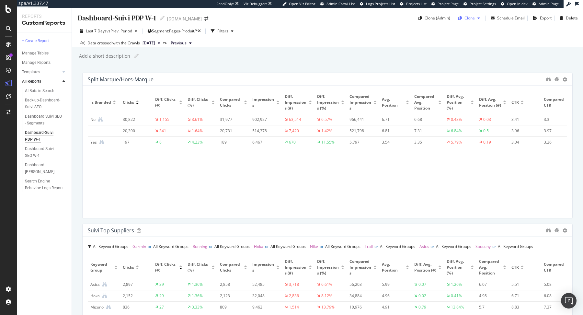
click at [471, 17] on div "Clone" at bounding box center [469, 18] width 10 height 6
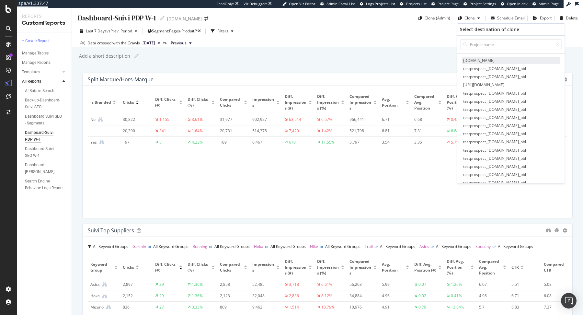
click at [474, 58] on span "irun.fr" at bounding box center [511, 60] width 98 height 7
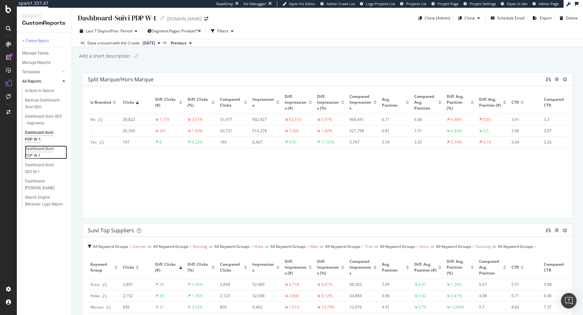
click at [53, 148] on div "Dashboard-Suivi PDP W-1" at bounding box center [43, 152] width 37 height 14
click at [161, 18] on icon at bounding box center [162, 18] width 5 height 5
click at [140, 18] on input "Dashboard-Suivi PDP W-1" at bounding box center [117, 17] width 80 height 9
type input "Dashboard-Suivi PLP W-1"
click at [186, 29] on span "Segment: Pages-Produit/*" at bounding box center [175, 31] width 46 height 6
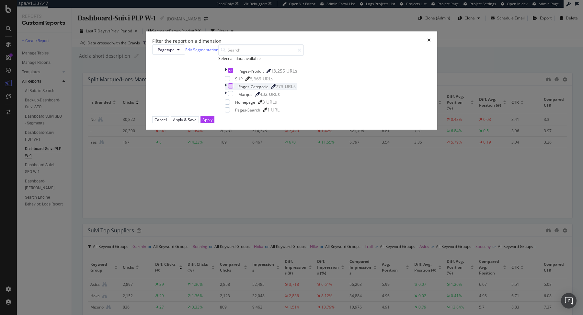
click at [233, 88] on div "modal" at bounding box center [230, 85] width 5 height 5
click at [232, 72] on icon "modal" at bounding box center [230, 70] width 3 height 3
click at [197, 122] on div "Apply & Save" at bounding box center [185, 120] width 24 height 6
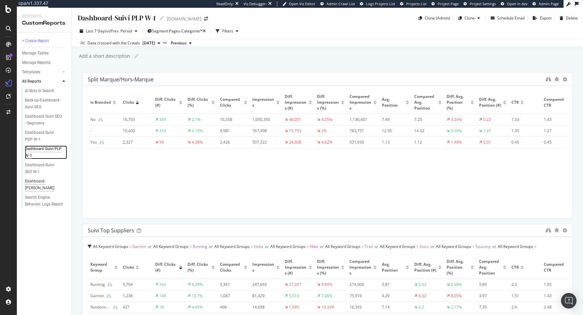
drag, startPoint x: 44, startPoint y: 148, endPoint x: 46, endPoint y: 187, distance: 38.6
click at [45, 60] on div "Manage Reports" at bounding box center [36, 62] width 29 height 7
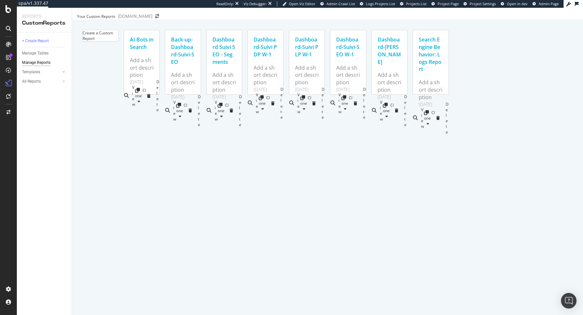
drag, startPoint x: 254, startPoint y: 69, endPoint x: 287, endPoint y: 71, distance: 33.1
click at [154, 71] on div "Add a short description" at bounding box center [142, 68] width 24 height 22
click at [48, 85] on div "All Reports" at bounding box center [47, 81] width 50 height 9
click at [38, 81] on div "All Reports" at bounding box center [31, 81] width 19 height 7
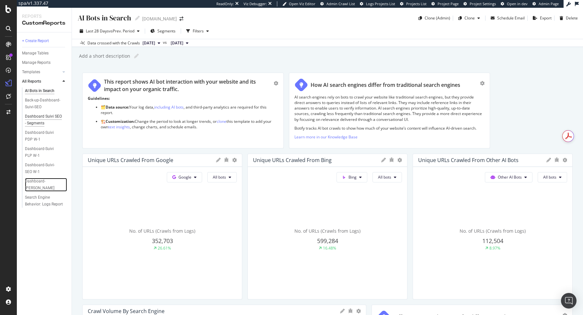
drag, startPoint x: 39, startPoint y: 180, endPoint x: 40, endPoint y: 126, distance: 53.8
click at [213, 59] on div "Add a short description Add a short description" at bounding box center [330, 56] width 505 height 10
click at [44, 119] on div "Dashboard Suivi SEO - Segments" at bounding box center [44, 120] width 38 height 14
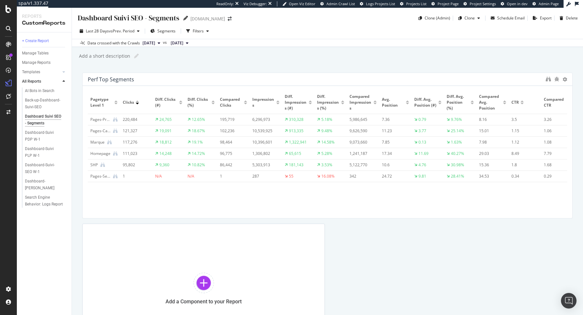
click at [184, 18] on icon at bounding box center [185, 18] width 5 height 5
click at [41, 63] on div "Manage Reports" at bounding box center [36, 62] width 29 height 7
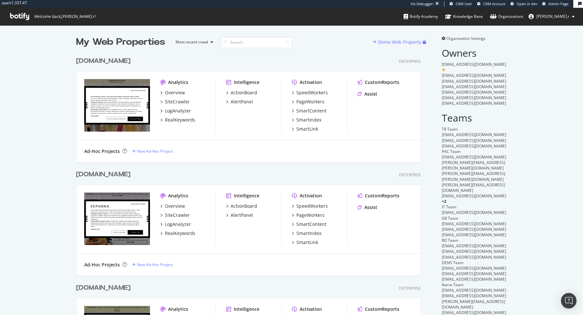
scroll to position [1569, 350]
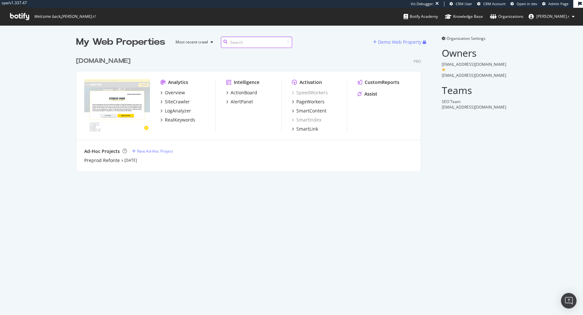
scroll to position [122, 350]
